Goal: Task Accomplishment & Management: Manage account settings

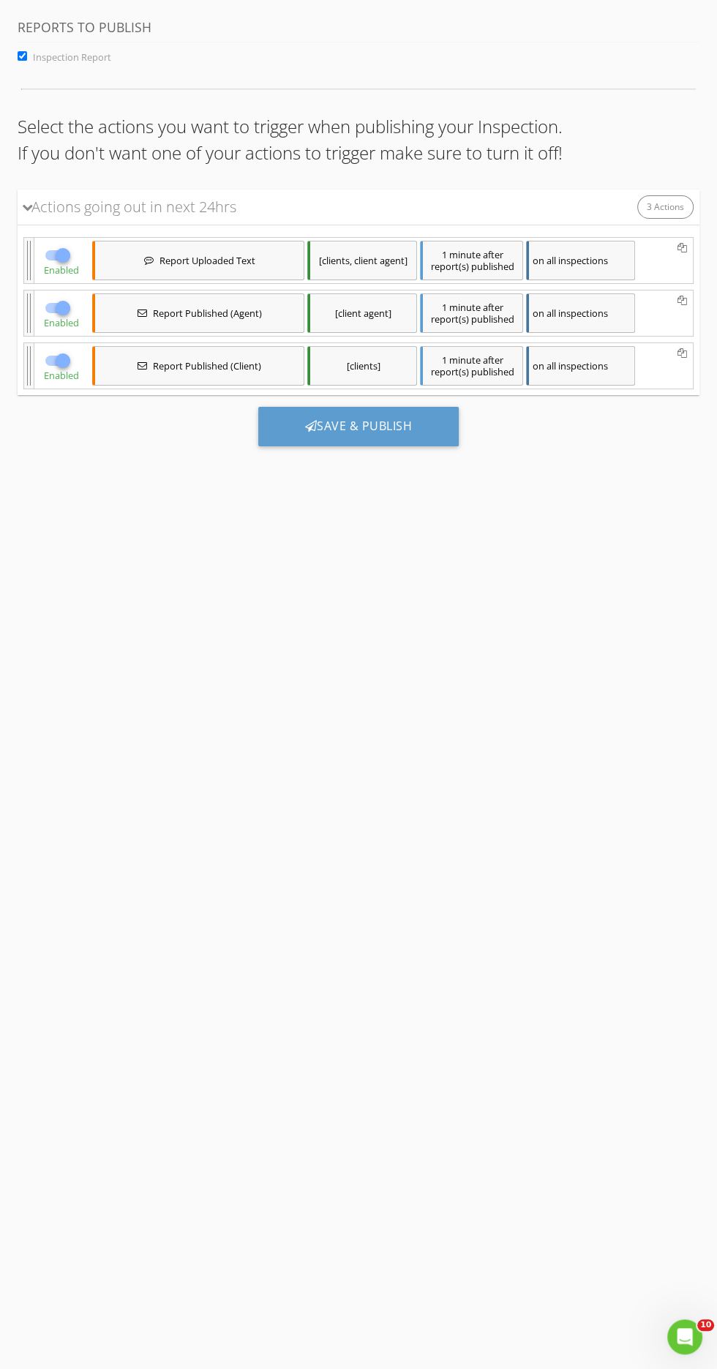
scroll to position [2, 0]
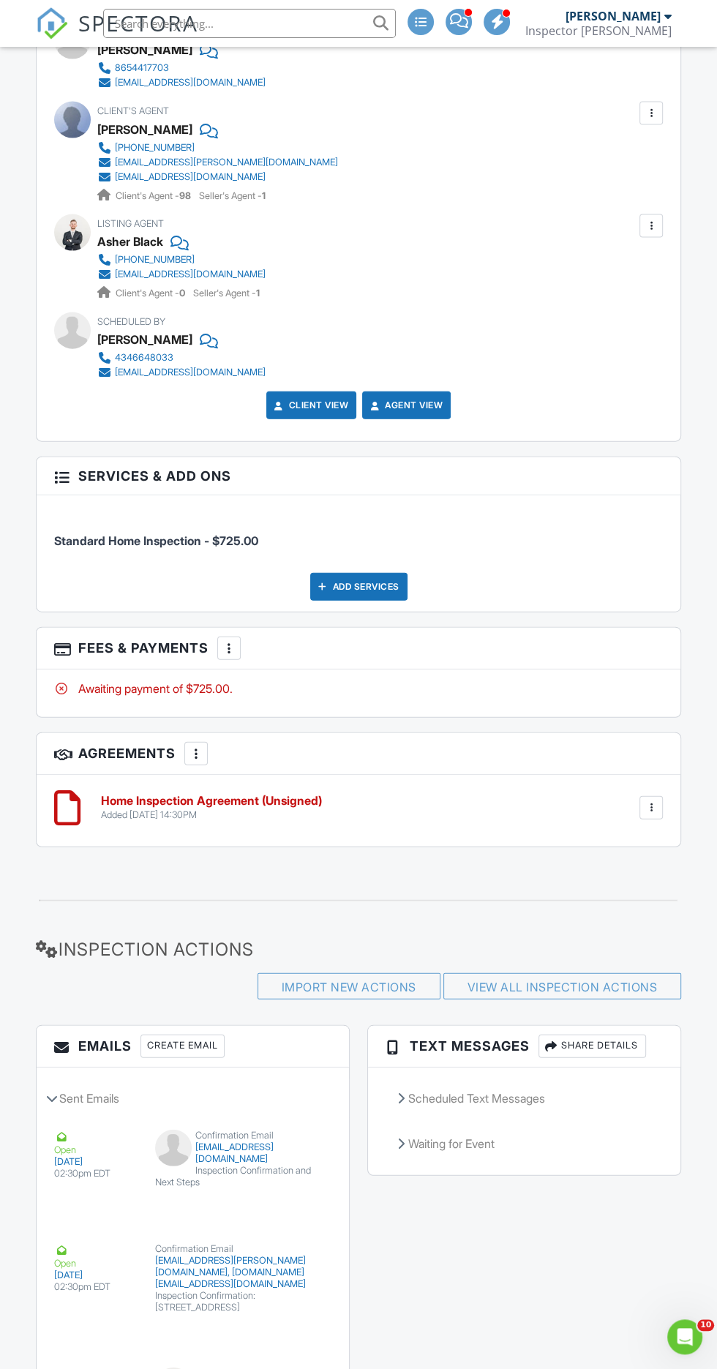
scroll to position [2015, 0]
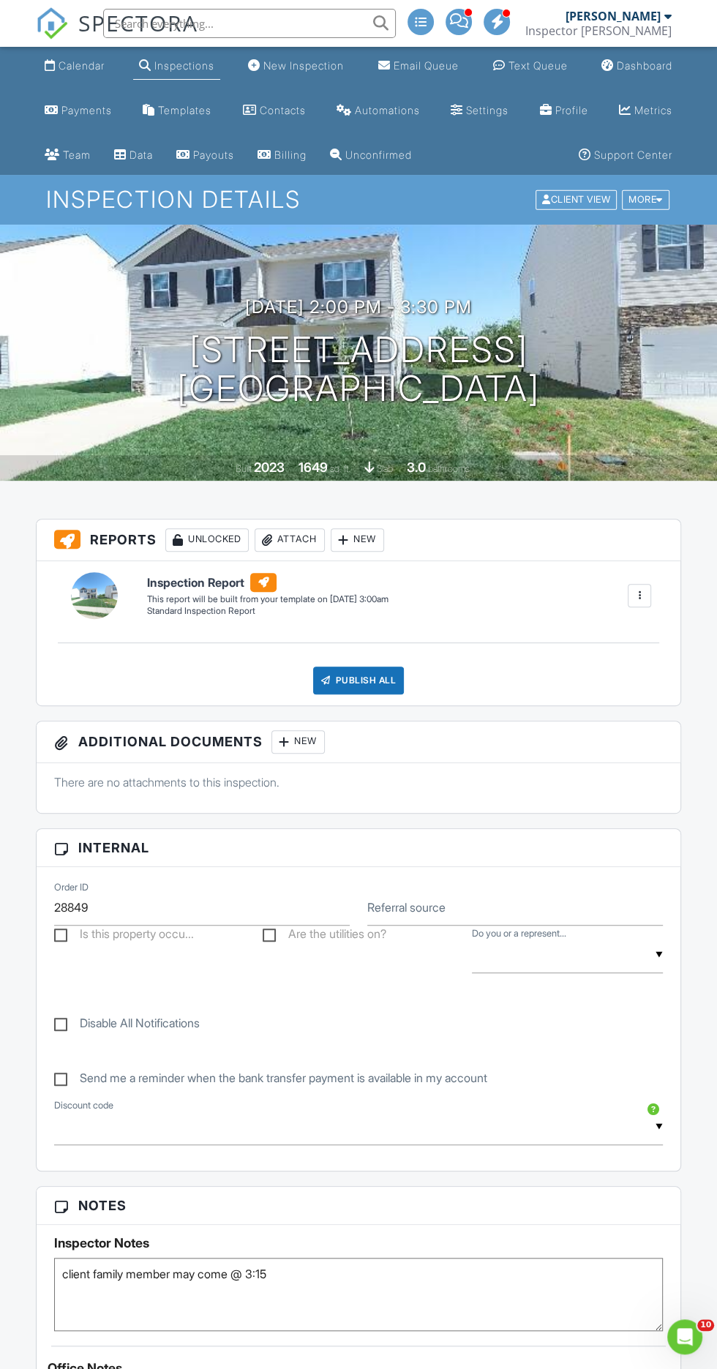
scroll to position [7, 0]
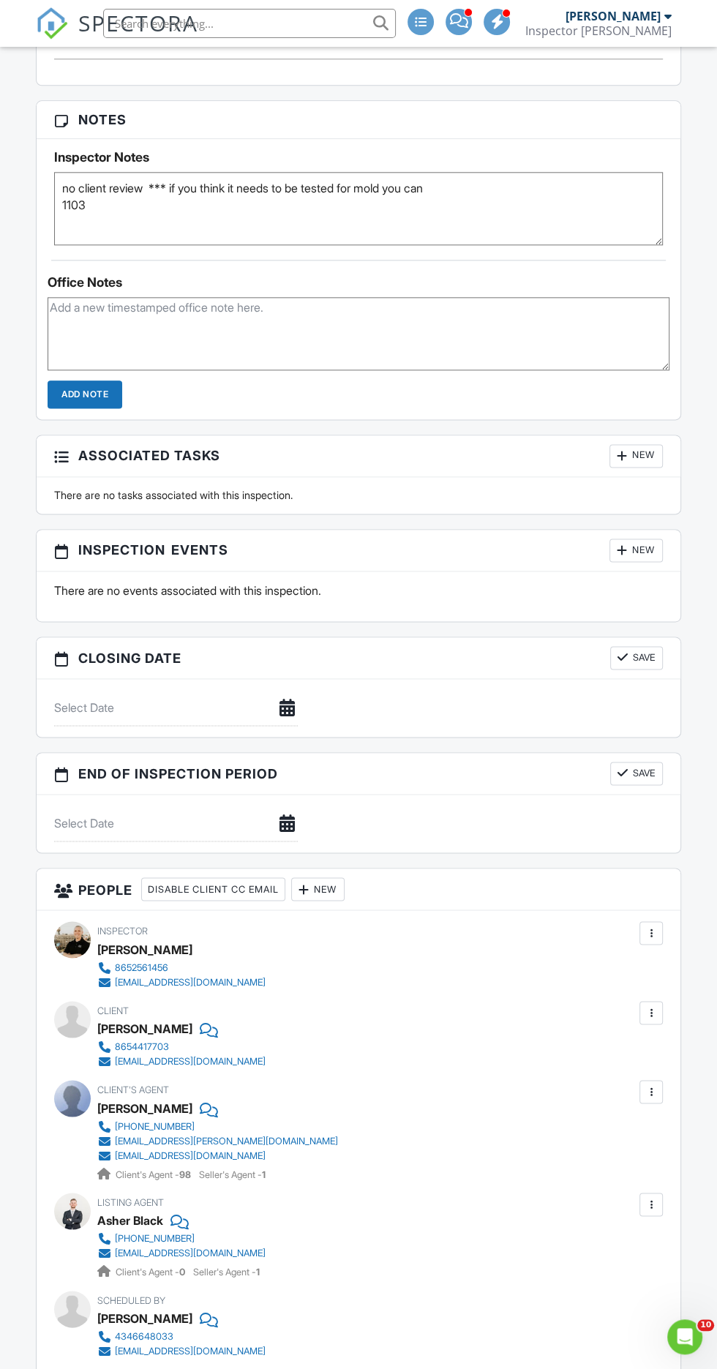
scroll to position [1033, 0]
click at [311, 880] on div at bounding box center [303, 886] width 15 height 15
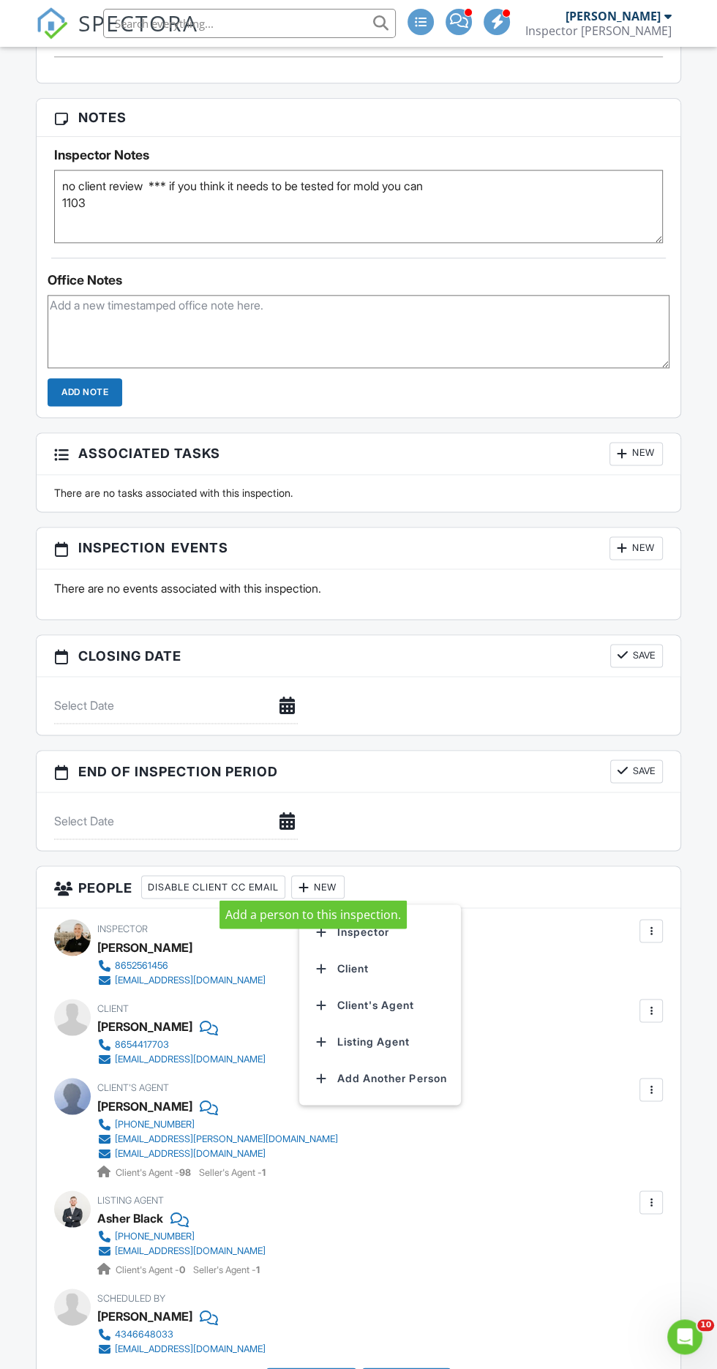
click at [439, 920] on li "Inspector" at bounding box center [380, 931] width 144 height 37
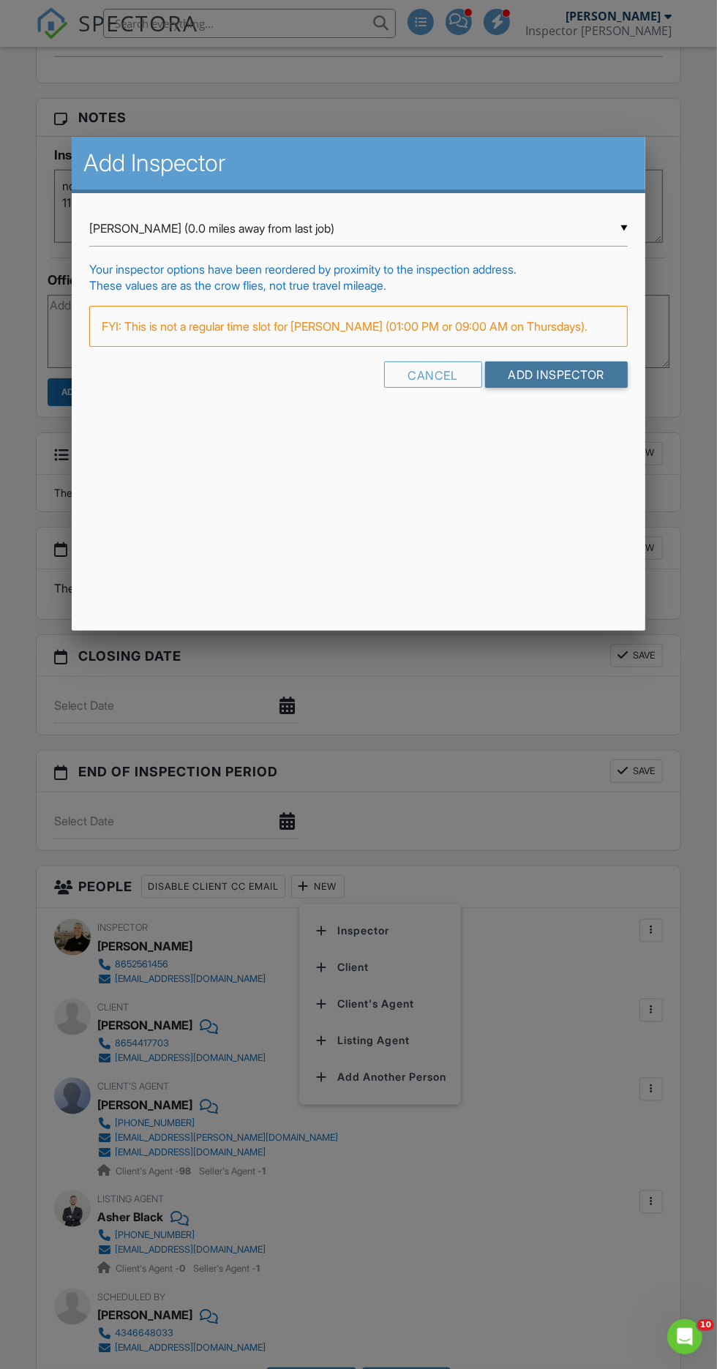
click at [585, 384] on input "Add Inspector" at bounding box center [556, 374] width 143 height 26
